Goal: Navigation & Orientation: Find specific page/section

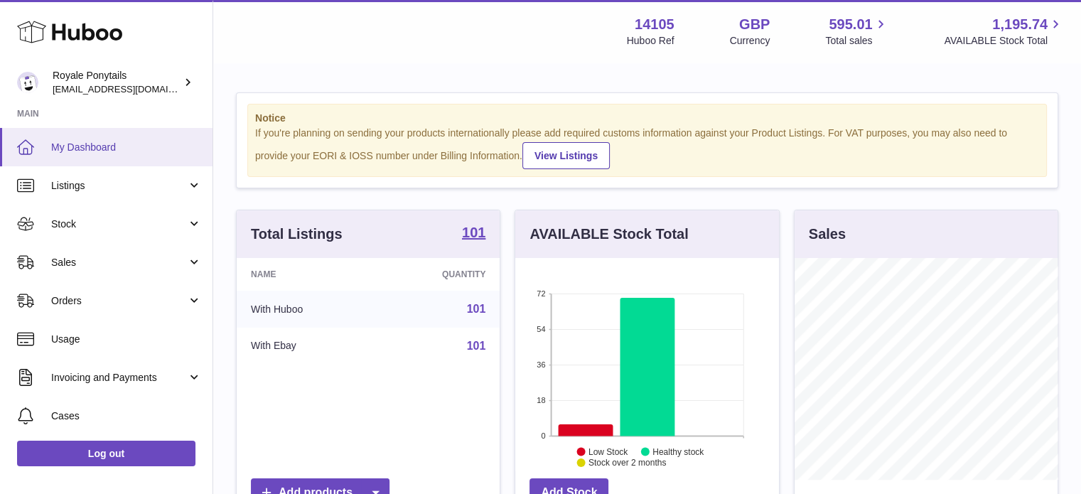
scroll to position [222, 264]
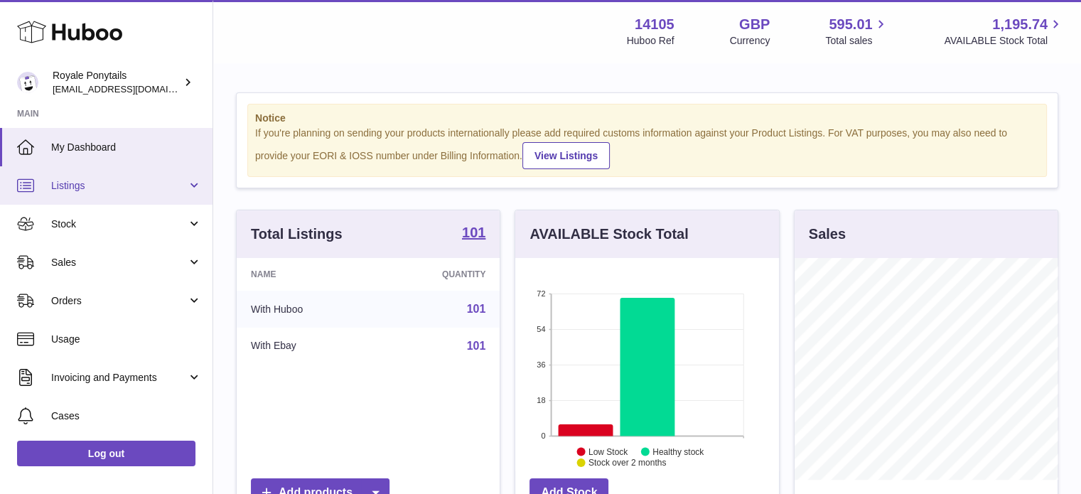
click at [73, 185] on span "Listings" at bounding box center [119, 186] width 136 height 14
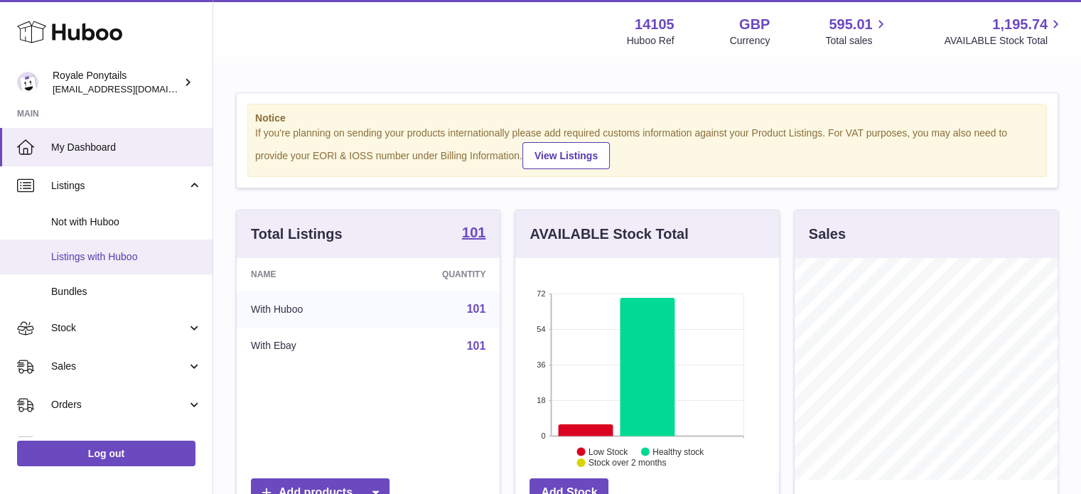
click at [82, 254] on span "Listings with Huboo" at bounding box center [126, 257] width 151 height 14
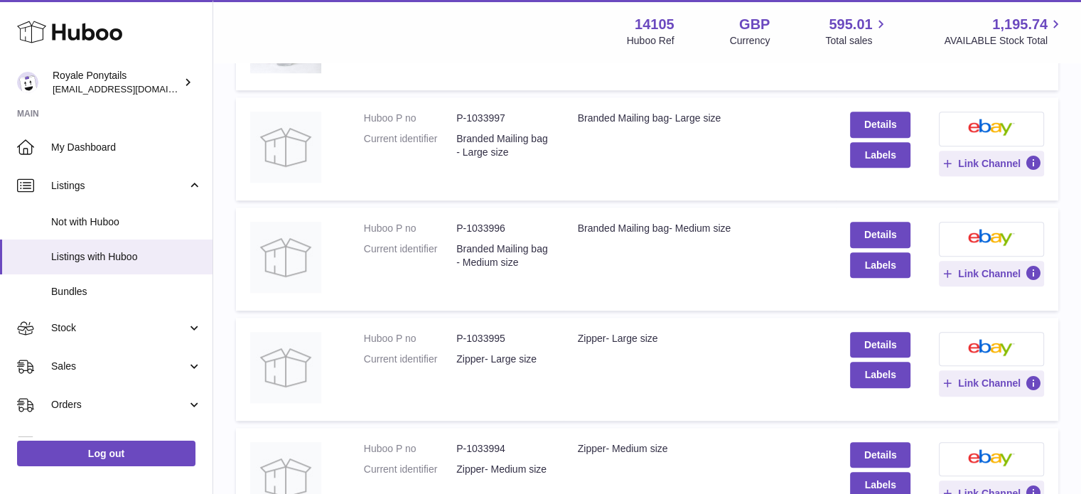
scroll to position [1039, 0]
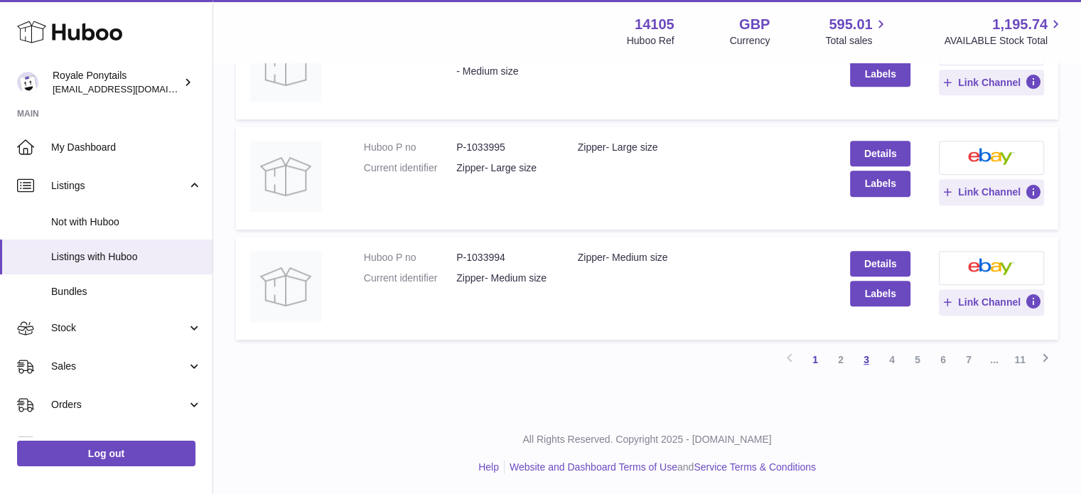
click at [865, 359] on link "3" at bounding box center [867, 360] width 26 height 26
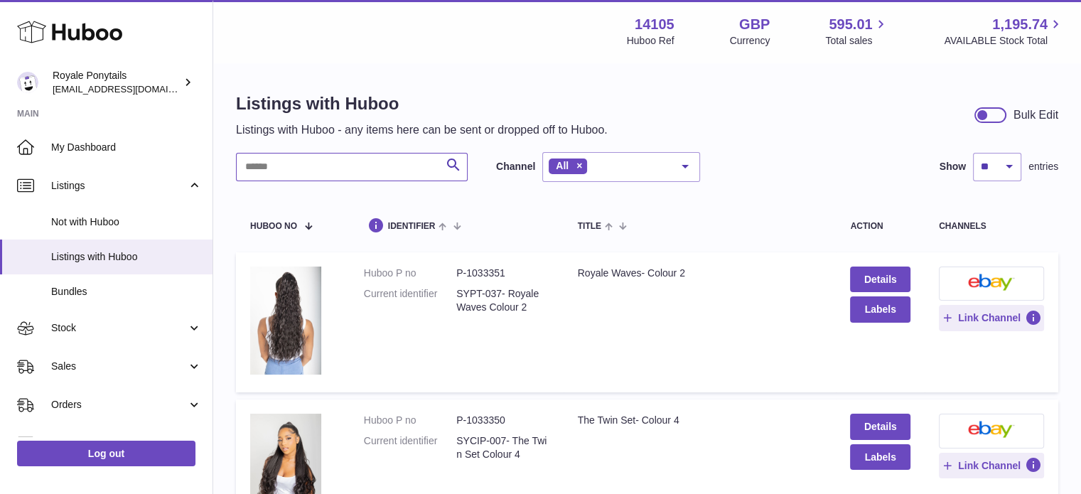
click at [287, 171] on input "text" at bounding box center [352, 167] width 232 height 28
